Goal: Check status

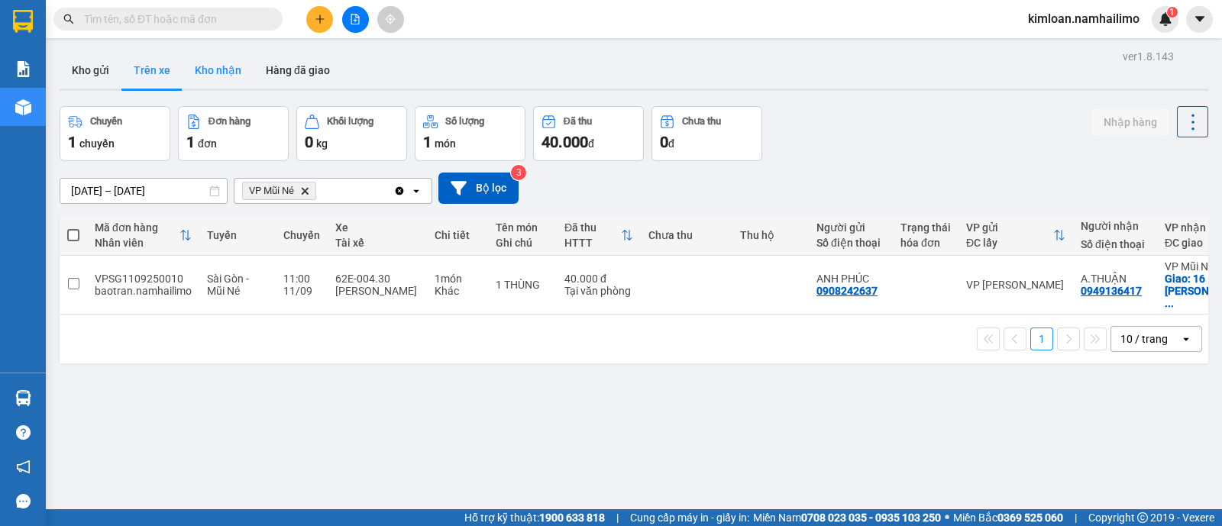
click at [228, 71] on button "Kho nhận" at bounding box center [218, 70] width 71 height 37
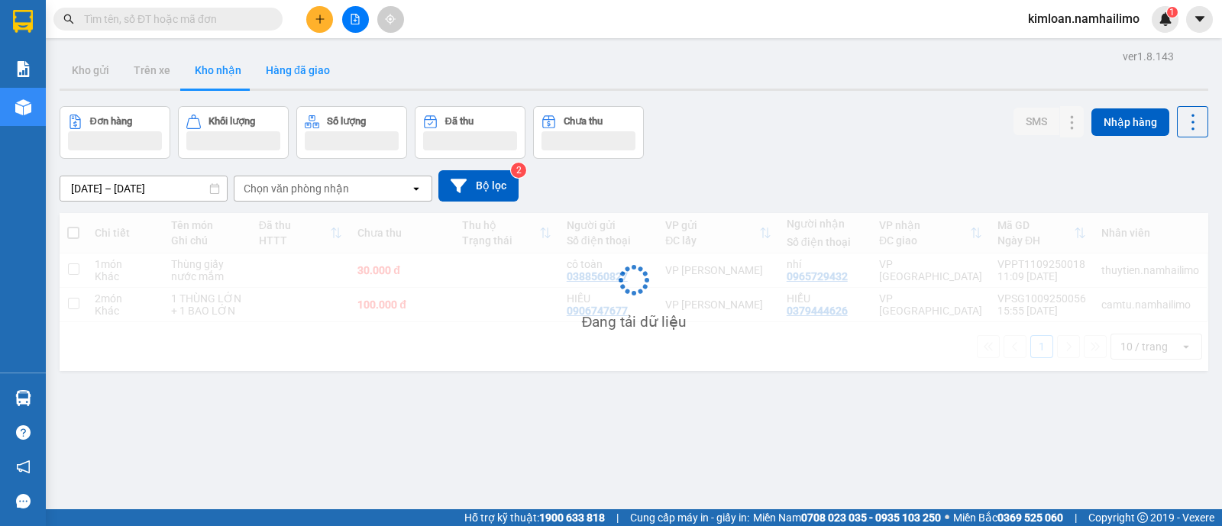
click at [335, 80] on button "Hàng đã giao" at bounding box center [298, 70] width 89 height 37
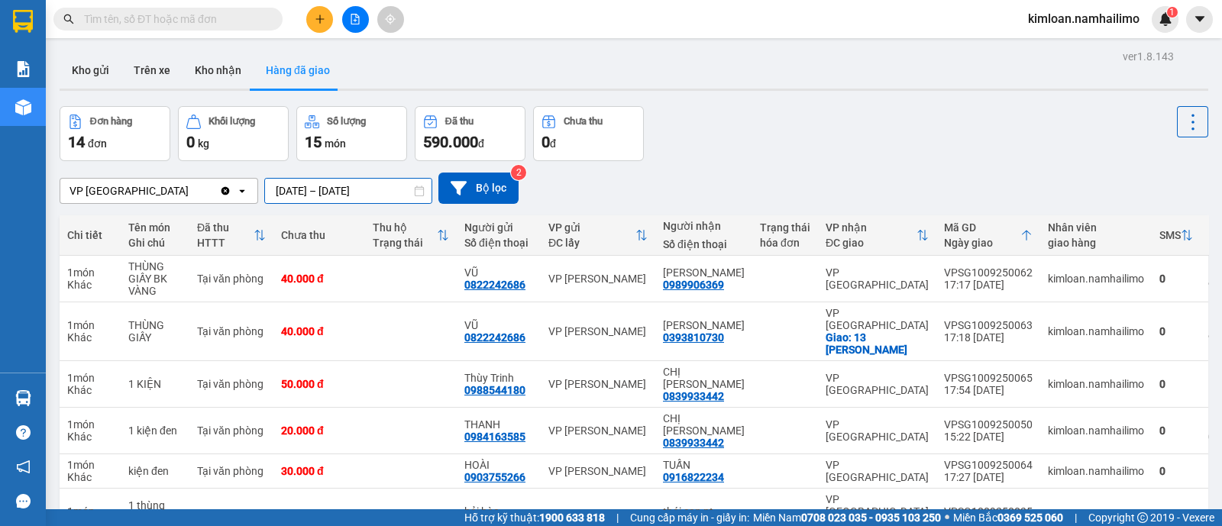
click at [306, 186] on input "[DATE] – [DATE]" at bounding box center [348, 191] width 167 height 24
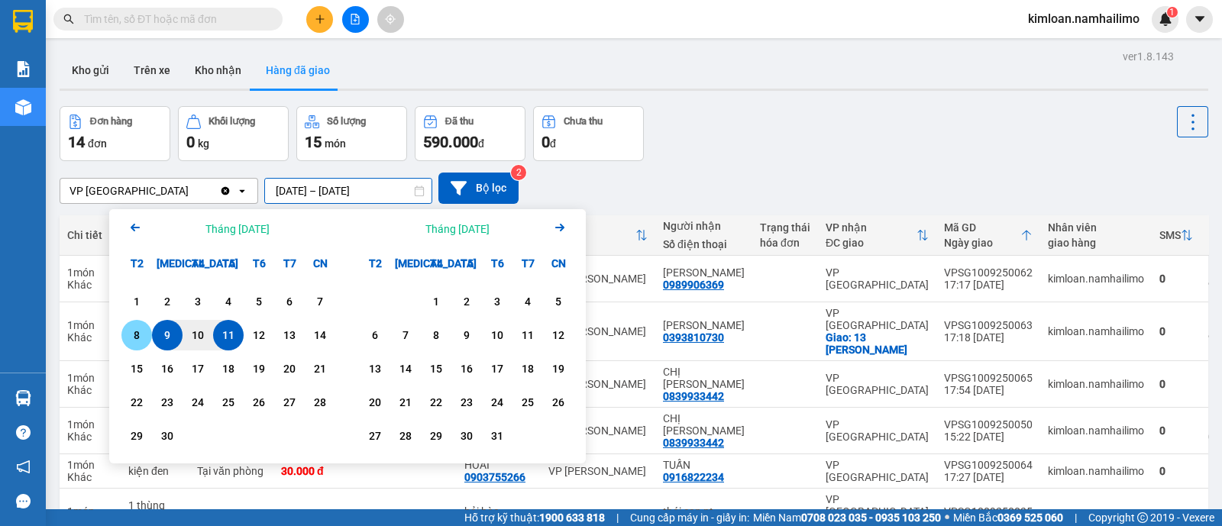
click at [142, 221] on div "8" at bounding box center [136, 335] width 21 height 18
click at [141, 221] on div "8" at bounding box center [136, 335] width 21 height 18
type input "[DATE] – [DATE]"
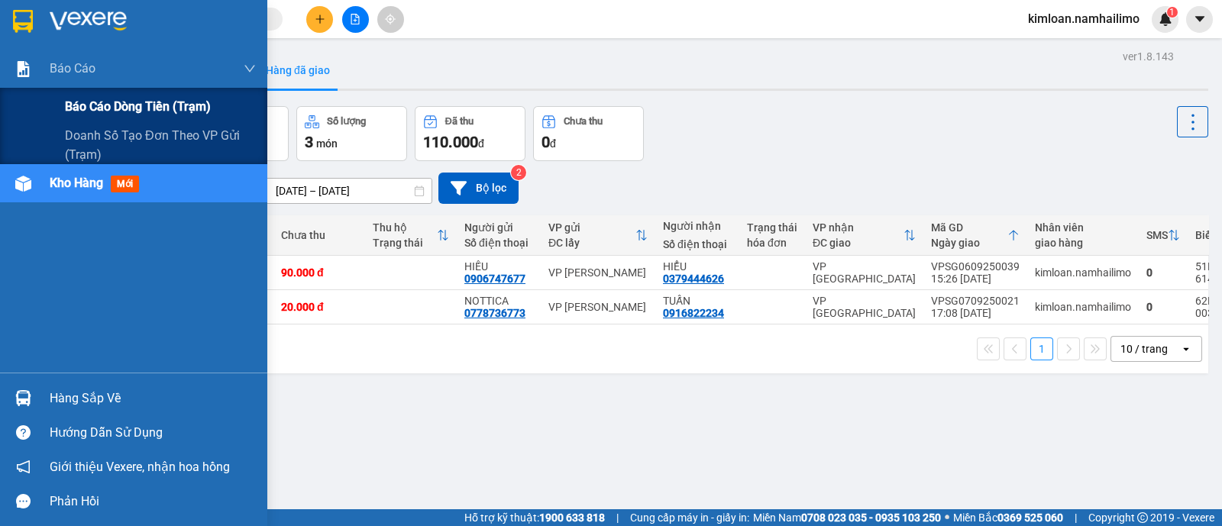
click at [80, 95] on div "Báo cáo dòng tiền (trạm)" at bounding box center [160, 107] width 191 height 38
